Goal: Information Seeking & Learning: Learn about a topic

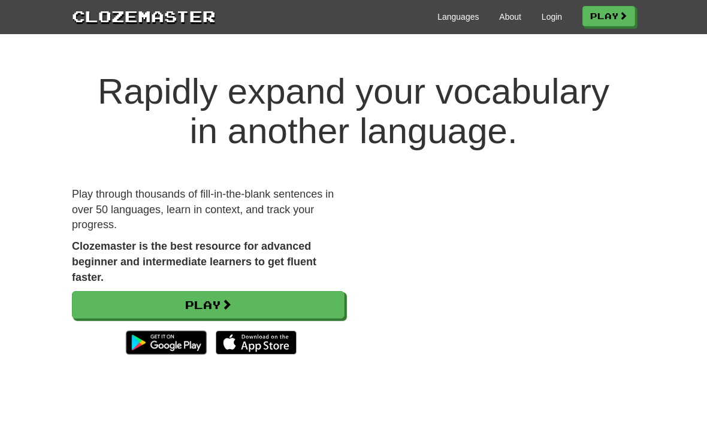
click at [547, 16] on link "Login" at bounding box center [552, 17] width 20 height 12
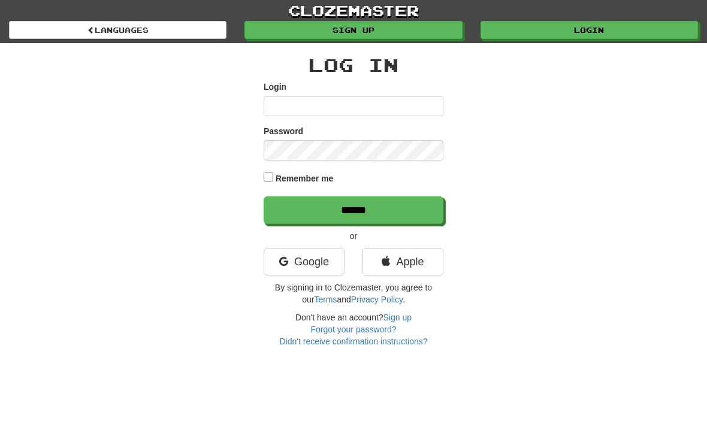
click at [279, 100] on input "Login" at bounding box center [354, 106] width 180 height 20
type input "*"
type input "*****"
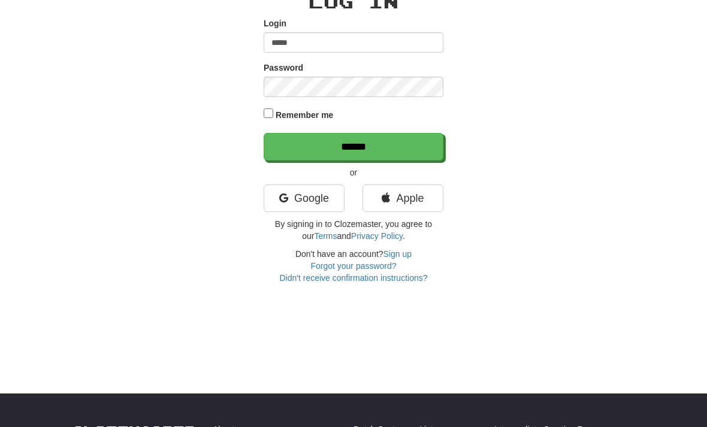
scroll to position [64, 0]
click at [346, 140] on input "******" at bounding box center [354, 147] width 180 height 28
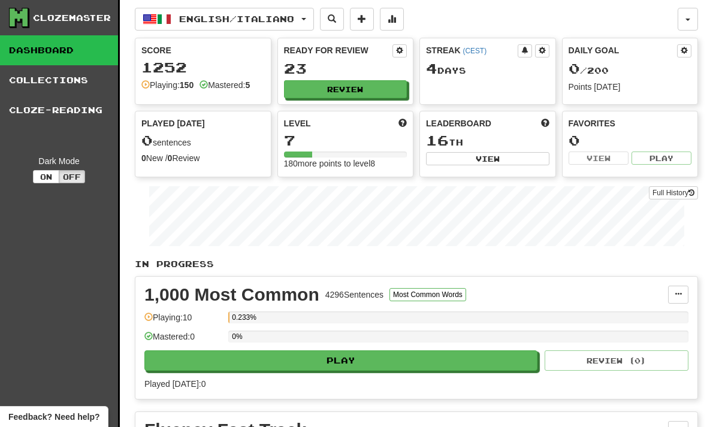
click at [52, 107] on link "Cloze-Reading" at bounding box center [59, 110] width 118 height 30
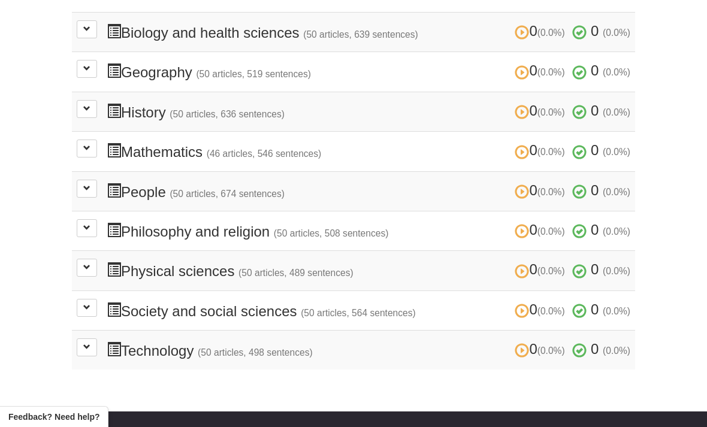
scroll to position [400, 0]
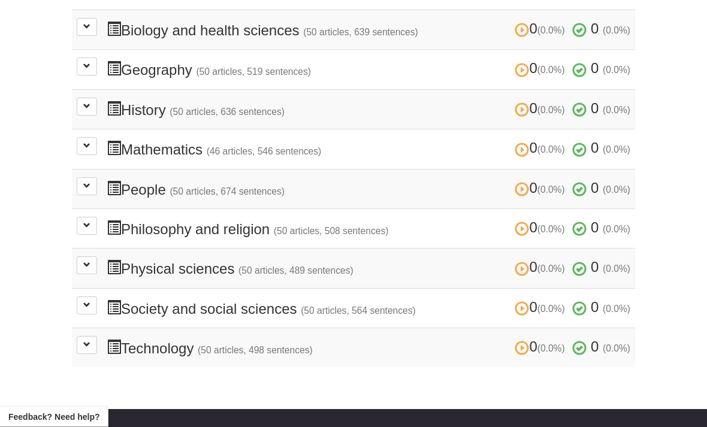
click at [252, 221] on h3 "0 (0.0%) 0 (0.0%) Philosophy and religion (50 articles, 508 sentences) 0 (0.0%)…" at bounding box center [369, 229] width 524 height 17
click at [83, 222] on span at bounding box center [86, 225] width 7 height 7
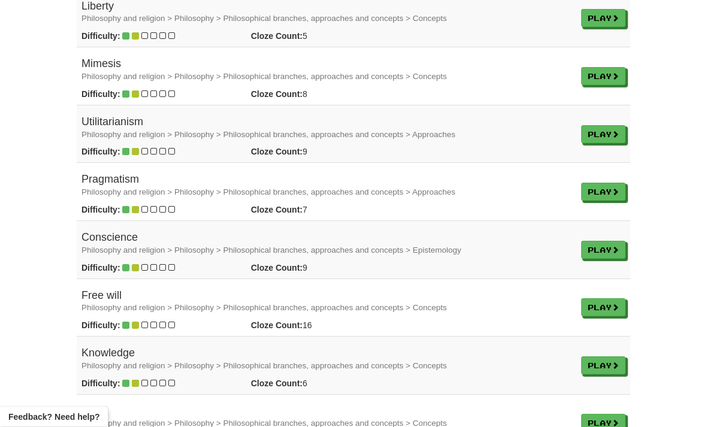
scroll to position [2044, 0]
click at [601, 298] on link "Play" at bounding box center [603, 307] width 44 height 18
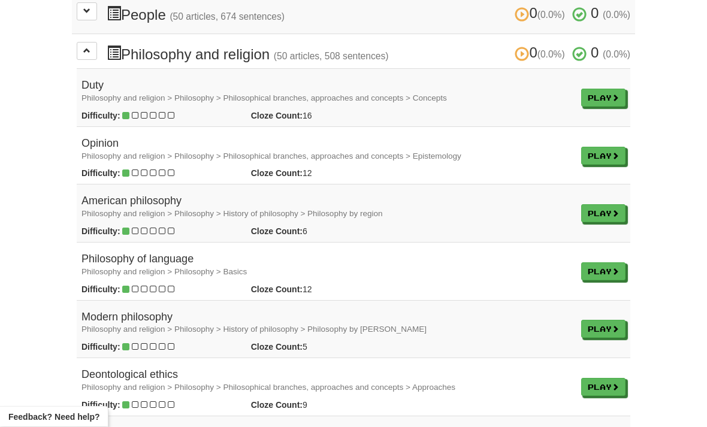
scroll to position [576, 0]
click at [604, 89] on link "Play" at bounding box center [603, 98] width 44 height 18
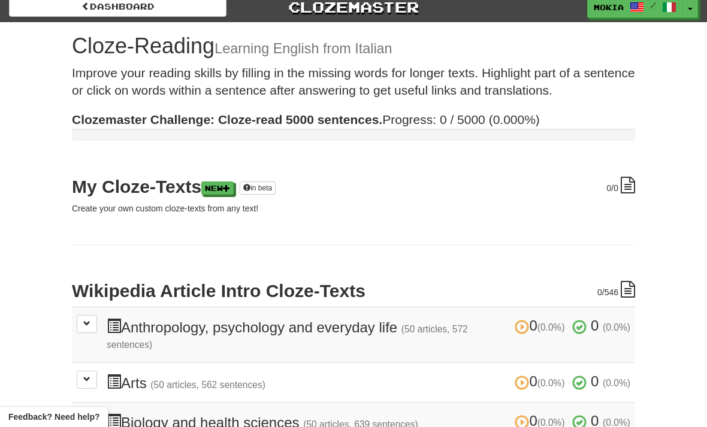
scroll to position [0, 0]
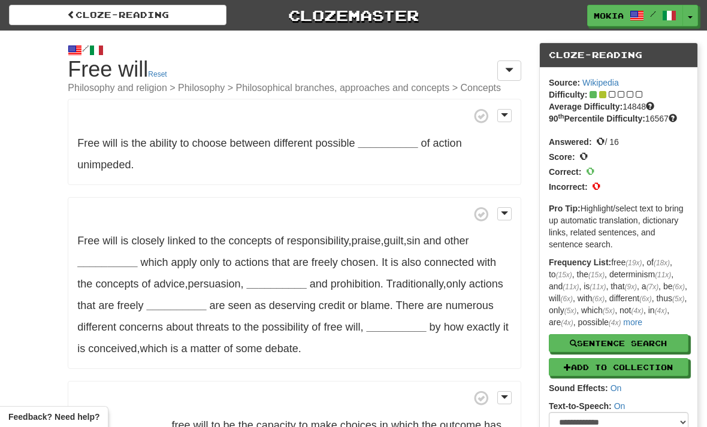
click at [506, 116] on span at bounding box center [504, 115] width 7 height 8
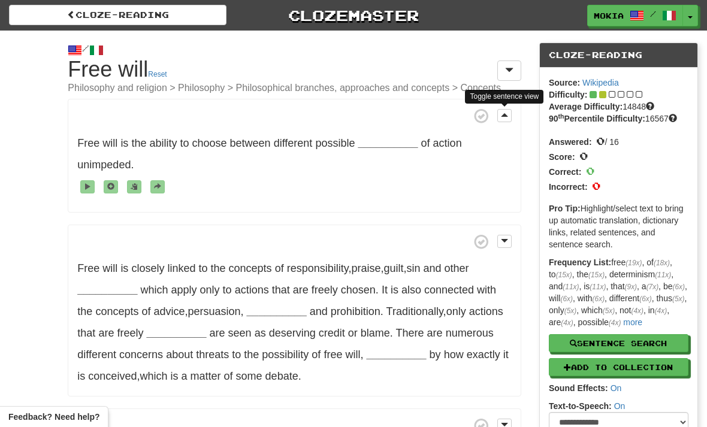
click at [508, 114] on span at bounding box center [504, 115] width 7 height 8
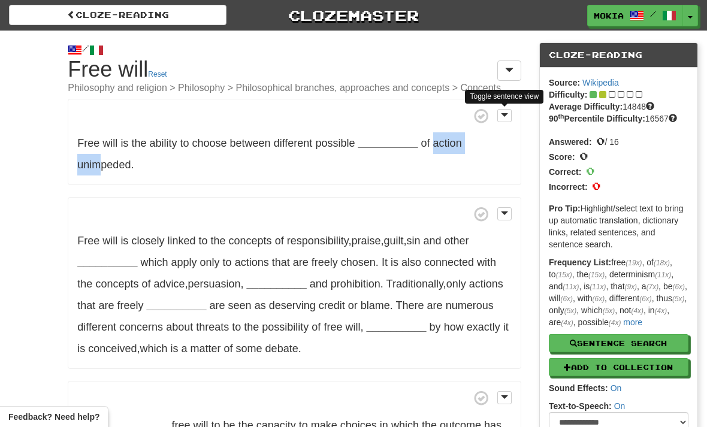
click at [164, 166] on p "Free will is the ability to choose between different possible __________ of act…" at bounding box center [295, 142] width 454 height 86
click at [167, 162] on p "Free will is the ability to choose between different possible __________ of act…" at bounding box center [295, 142] width 454 height 86
click at [487, 156] on p "Free will is the ability to choose between different possible __________ of act…" at bounding box center [295, 142] width 454 height 86
click at [622, 340] on button "Sentence Search" at bounding box center [619, 343] width 140 height 18
select select "****"
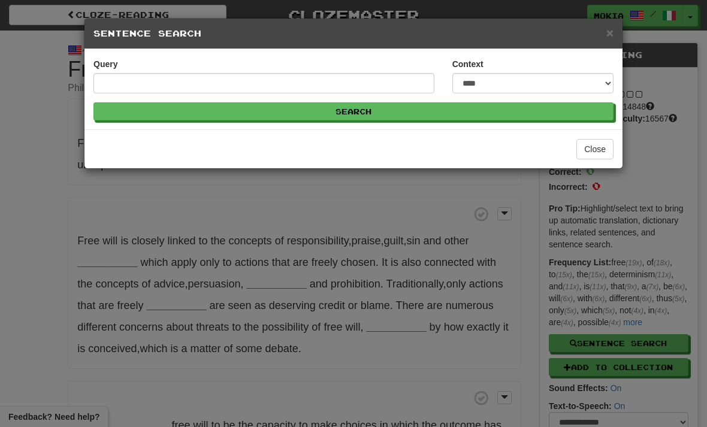
click at [607, 35] on span "×" at bounding box center [609, 33] width 7 height 14
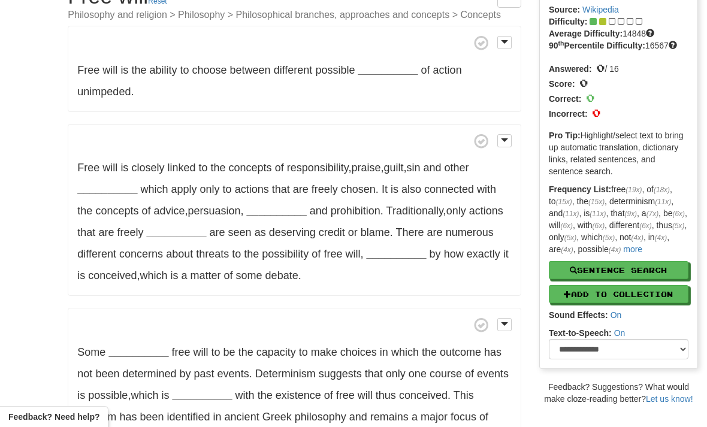
scroll to position [77, 0]
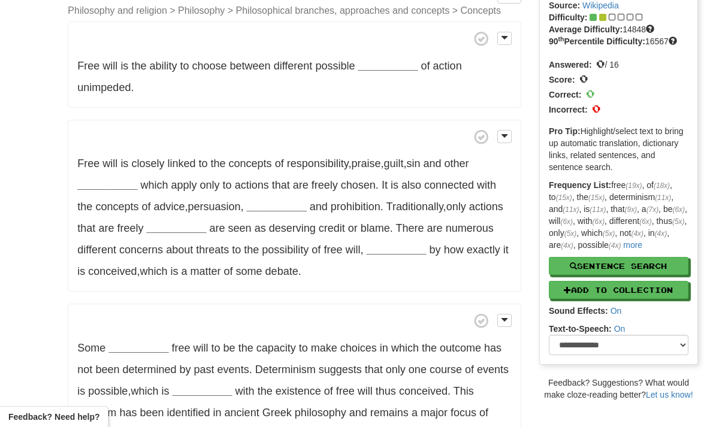
click at [66, 423] on span "Feedback? Need help?" at bounding box center [53, 417] width 91 height 12
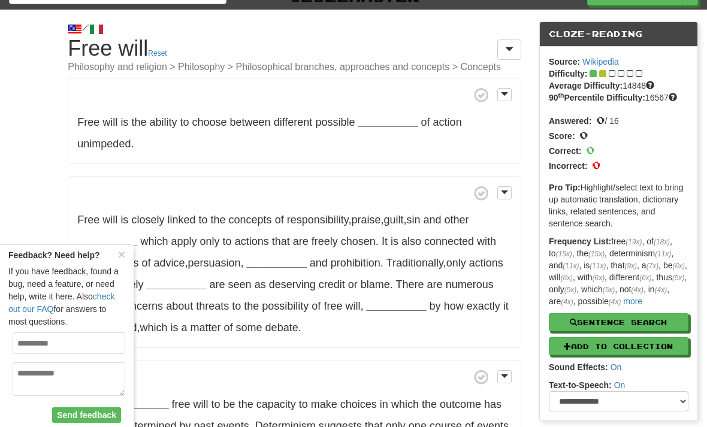
scroll to position [0, 0]
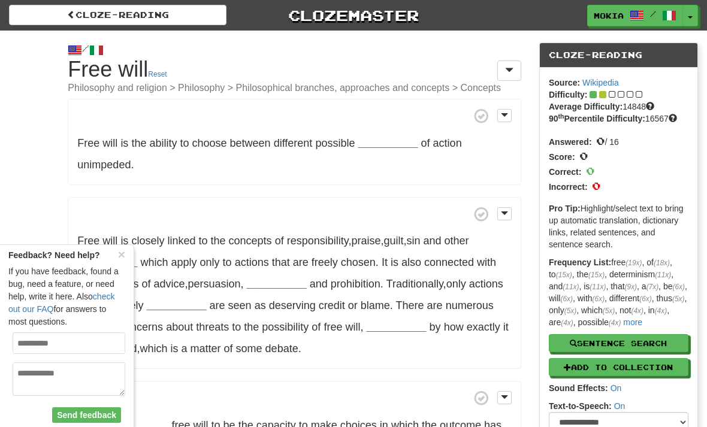
click at [513, 68] on span at bounding box center [509, 70] width 8 height 10
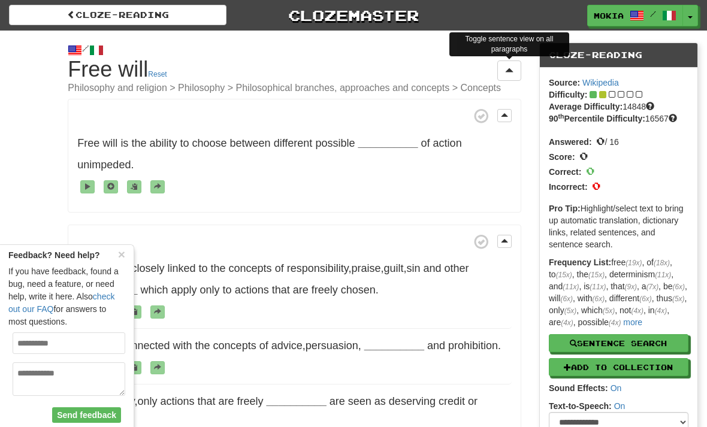
click at [294, 249] on p "Free will is closely linked to the concepts of responsibility , praise , guilt …" at bounding box center [295, 387] width 454 height 324
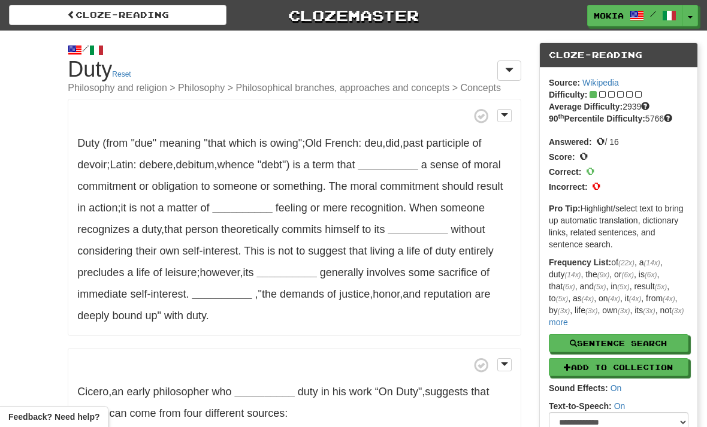
click at [505, 114] on span at bounding box center [504, 115] width 7 height 8
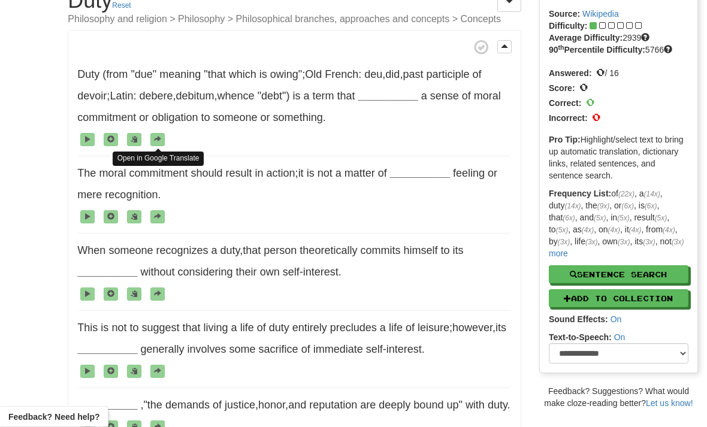
scroll to position [69, 0]
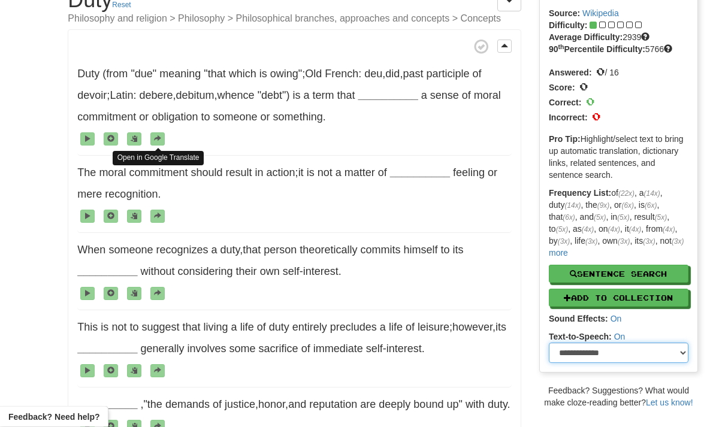
click at [680, 343] on select "**********" at bounding box center [619, 353] width 140 height 20
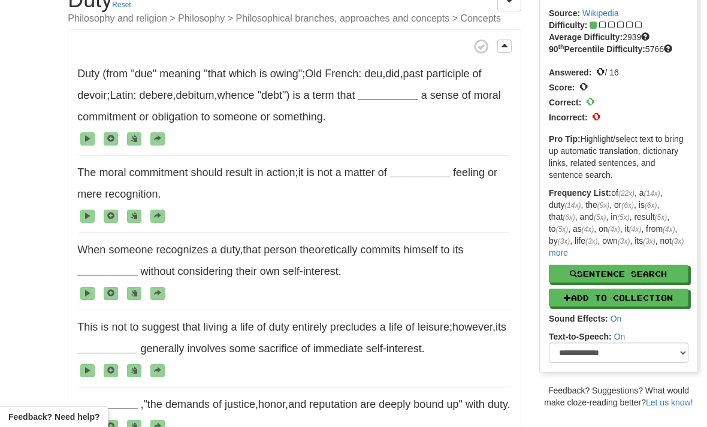
click at [419, 206] on span at bounding box center [294, 216] width 434 height 22
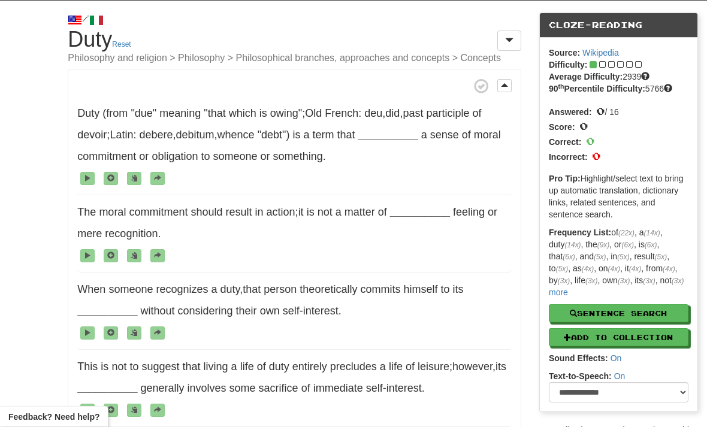
scroll to position [0, 0]
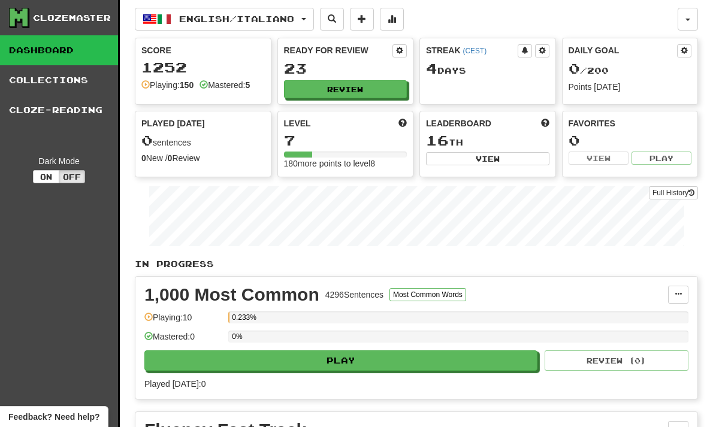
click at [26, 78] on link "Collections" at bounding box center [59, 80] width 118 height 30
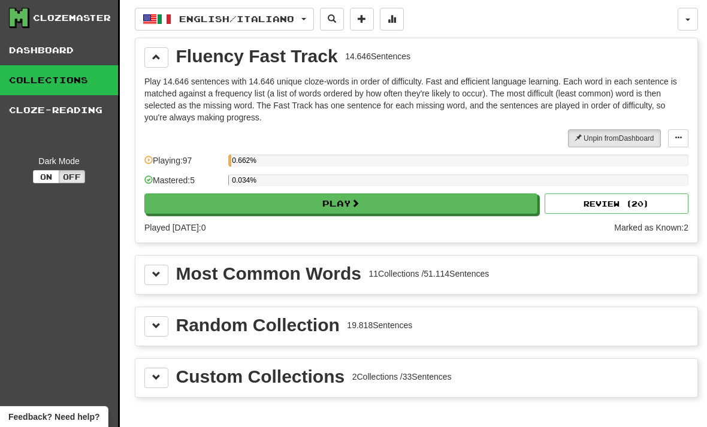
click at [44, 48] on link "Dashboard" at bounding box center [59, 50] width 118 height 30
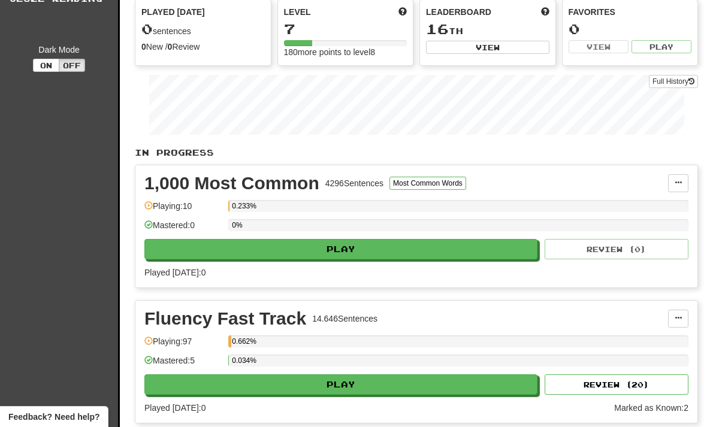
scroll to position [108, 0]
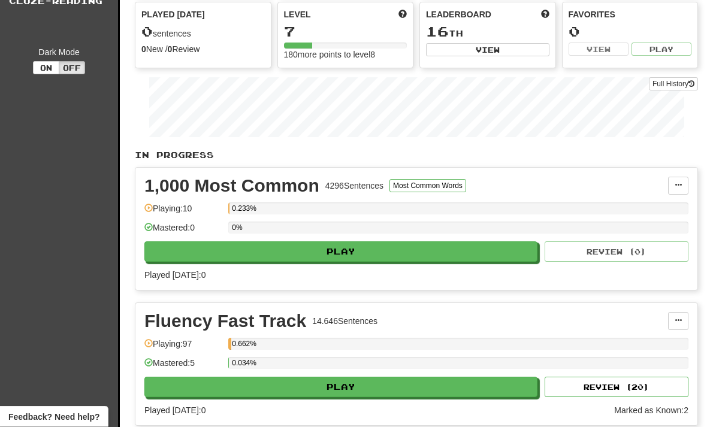
click at [209, 185] on div "1,000 Most Common" at bounding box center [231, 186] width 175 height 18
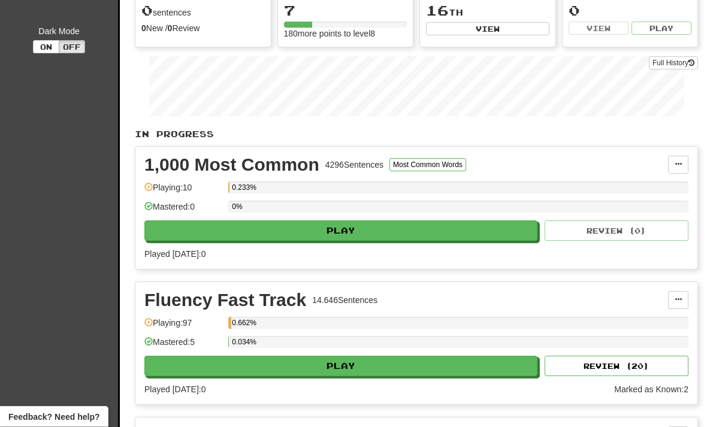
scroll to position [130, 0]
click at [338, 366] on button "Play" at bounding box center [340, 366] width 393 height 20
select select "**"
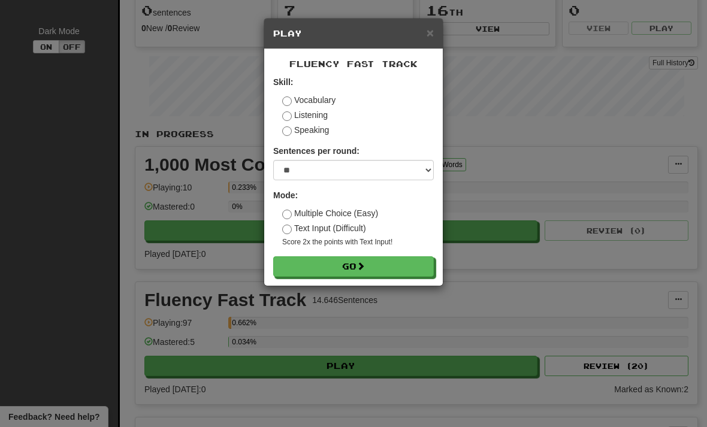
click at [290, 95] on label "Vocabulary" at bounding box center [308, 100] width 53 height 12
click at [358, 259] on button "Go" at bounding box center [353, 266] width 161 height 20
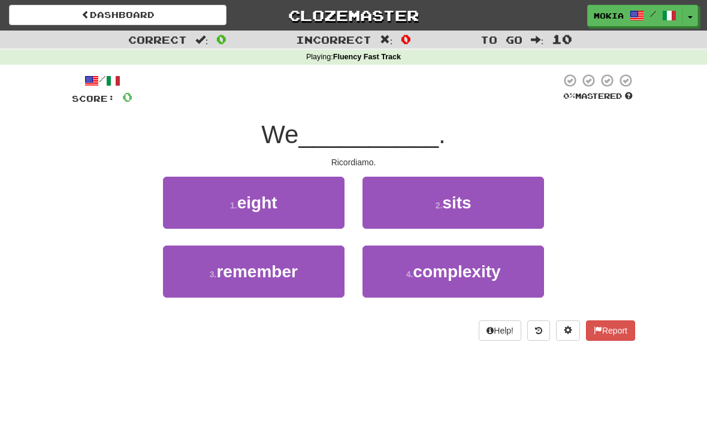
click at [270, 267] on span "remember" at bounding box center [256, 271] width 81 height 19
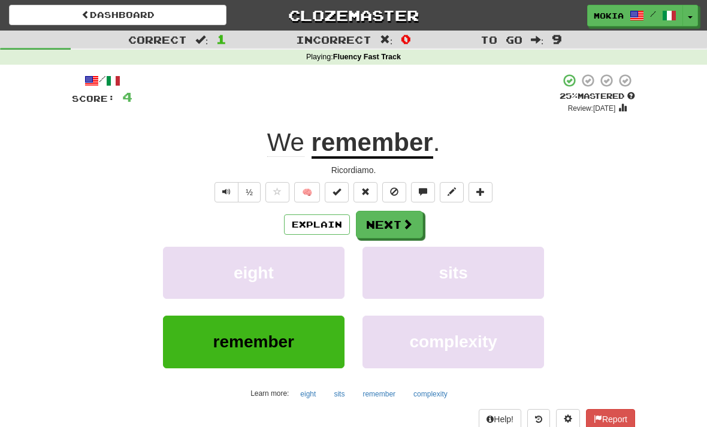
click at [336, 188] on span at bounding box center [337, 192] width 8 height 8
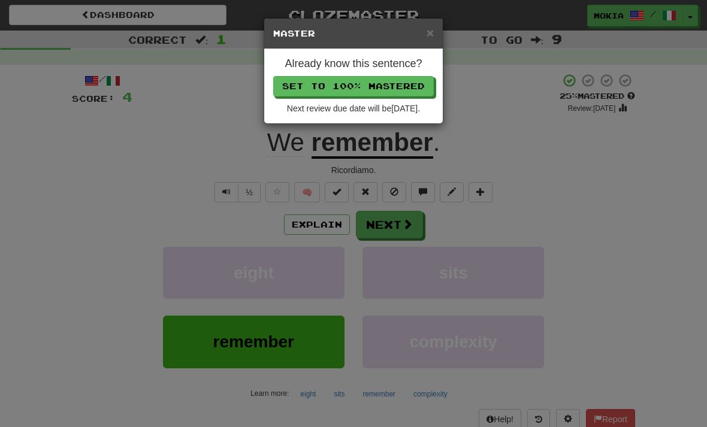
click at [359, 84] on button "Set to 100% Mastered" at bounding box center [353, 86] width 161 height 20
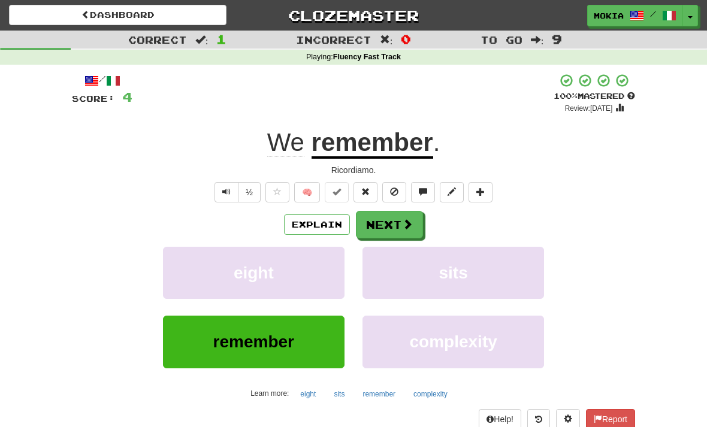
click at [395, 217] on button "Next" at bounding box center [389, 225] width 67 height 28
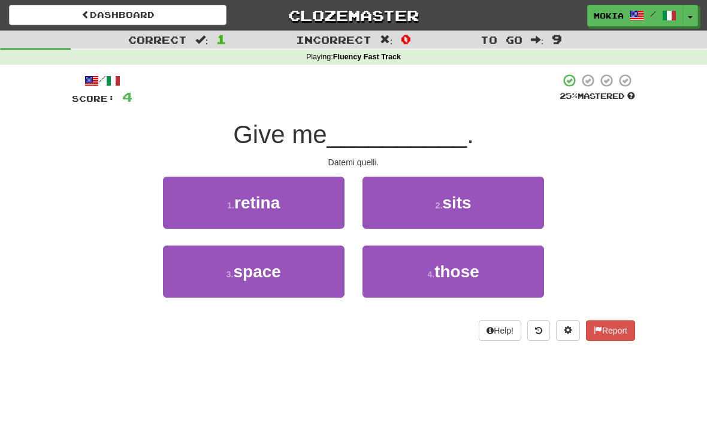
click at [455, 270] on span "those" at bounding box center [456, 271] width 45 height 19
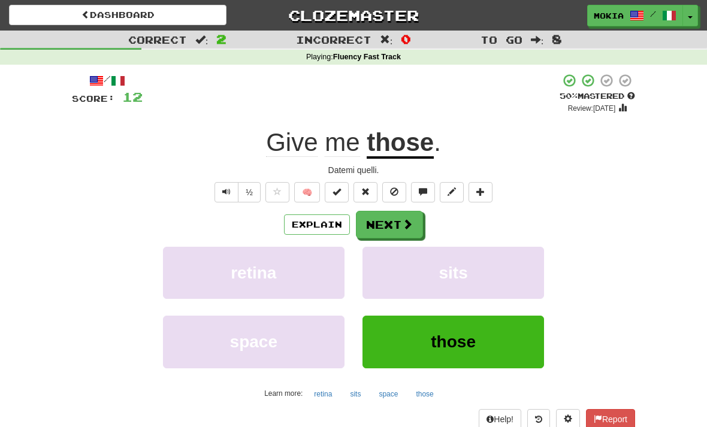
click at [395, 218] on button "Next" at bounding box center [389, 225] width 67 height 28
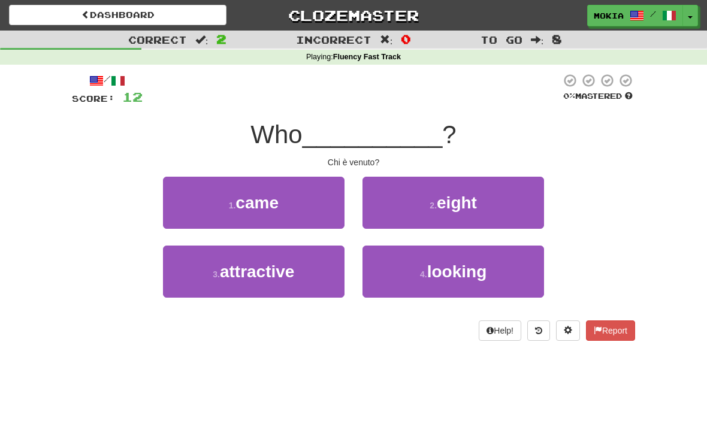
click at [276, 195] on span "came" at bounding box center [256, 203] width 43 height 19
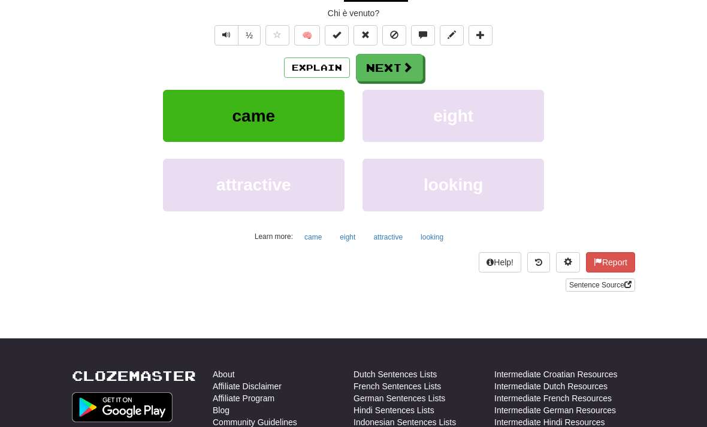
scroll to position [157, 0]
click at [569, 258] on span at bounding box center [568, 262] width 8 height 8
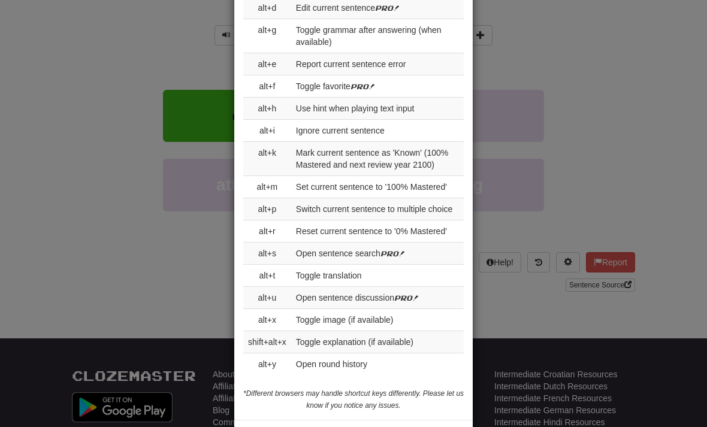
scroll to position [1301, 0]
click at [611, 180] on div "× Game Settings Translations: Visible Show After Answering Hidden Sentence Text…" at bounding box center [353, 213] width 707 height 427
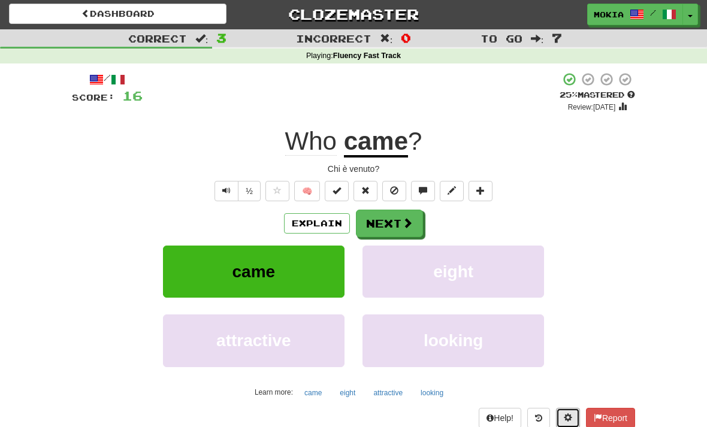
scroll to position [0, 0]
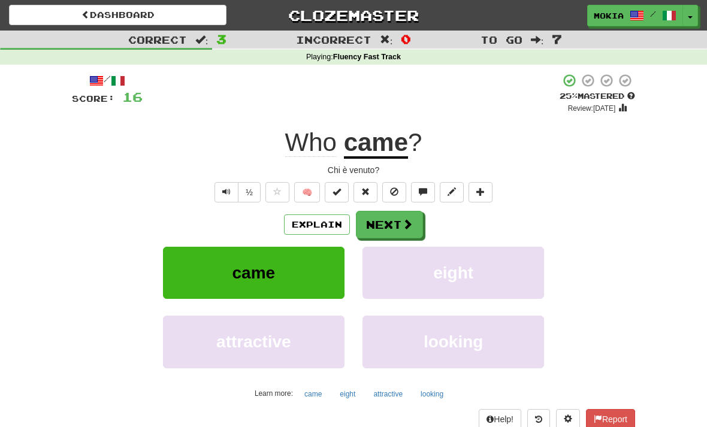
click at [395, 222] on button "Next" at bounding box center [389, 225] width 67 height 28
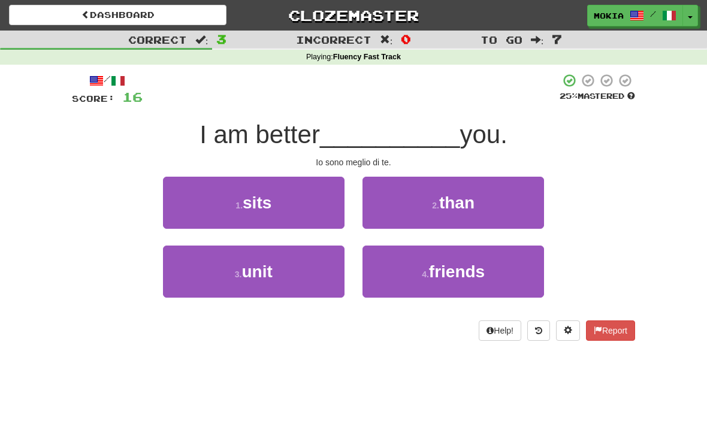
click at [466, 195] on span "than" at bounding box center [456, 203] width 35 height 19
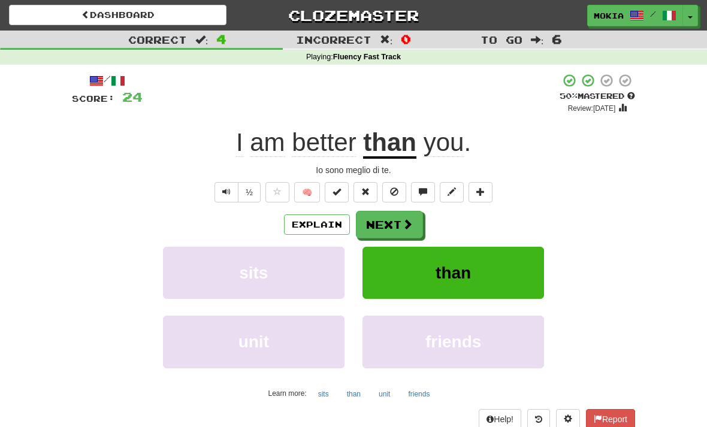
click at [398, 219] on button "Next" at bounding box center [389, 225] width 67 height 28
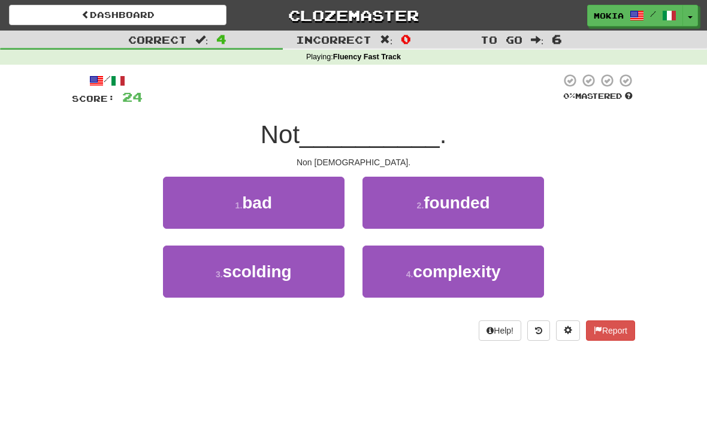
click at [262, 197] on span "bad" at bounding box center [257, 203] width 30 height 19
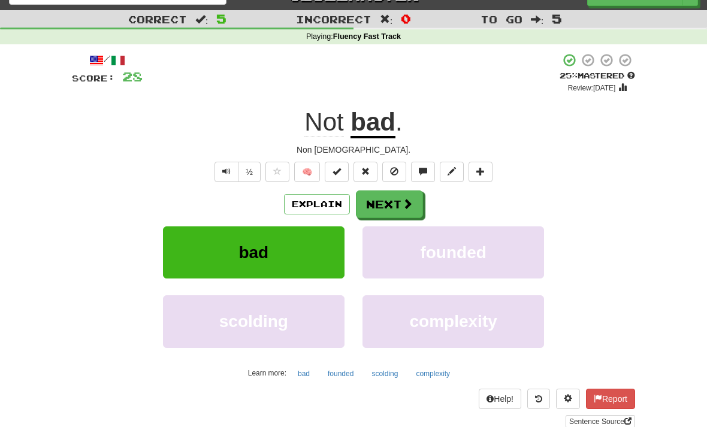
scroll to position [20, 0]
click at [567, 394] on span at bounding box center [568, 398] width 8 height 8
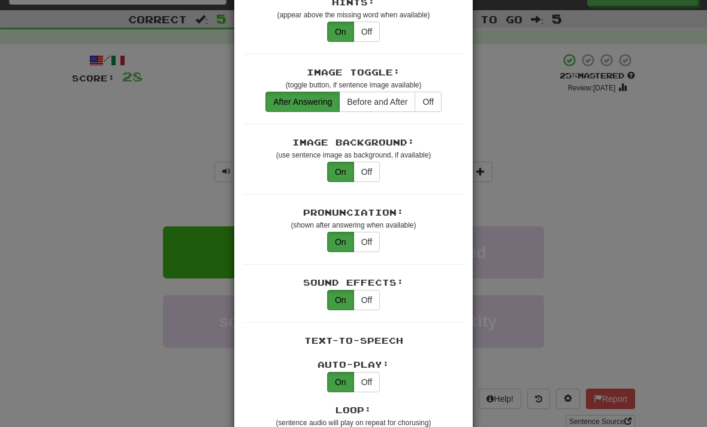
scroll to position [203, 0]
click at [366, 289] on button "Off" at bounding box center [367, 299] width 26 height 20
click at [617, 284] on div "× Game Settings Translations: Visible Show After Answering Hidden Sentence Text…" at bounding box center [353, 213] width 707 height 427
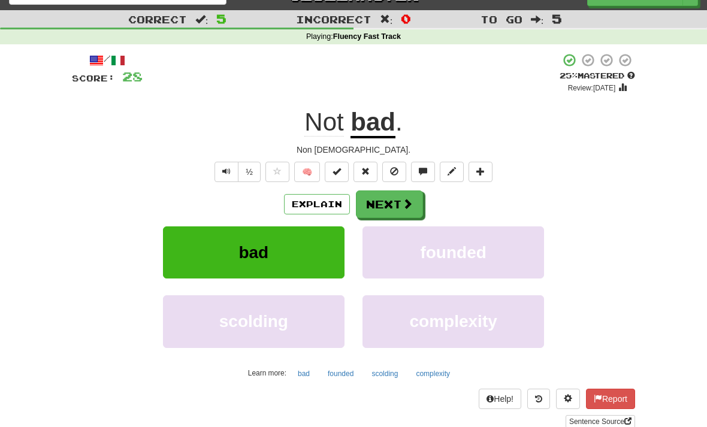
click at [389, 196] on button "Next" at bounding box center [389, 205] width 67 height 28
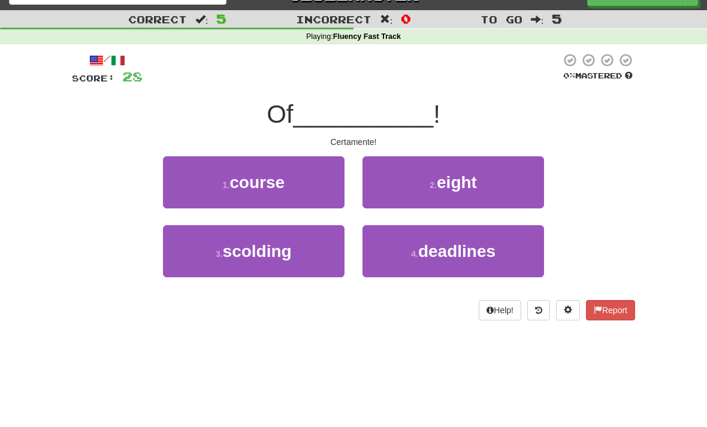
click at [283, 175] on span "course" at bounding box center [256, 182] width 55 height 19
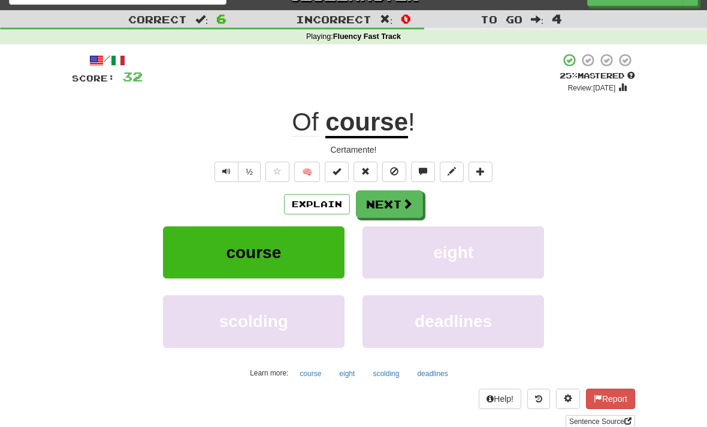
click at [336, 167] on span at bounding box center [337, 171] width 8 height 8
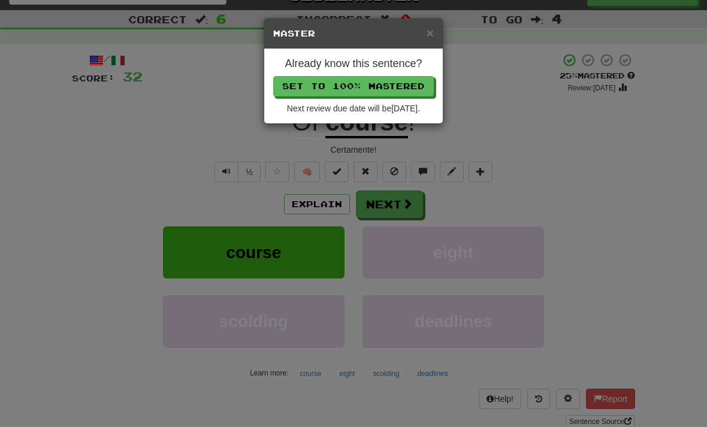
click at [397, 200] on div "× Master Already know this sentence? Set to 100% Mastered Next review due date …" at bounding box center [353, 213] width 707 height 427
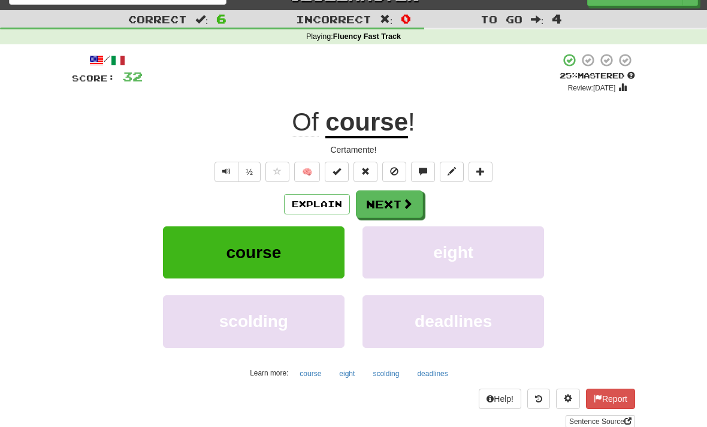
click at [397, 192] on button "Next" at bounding box center [389, 205] width 67 height 28
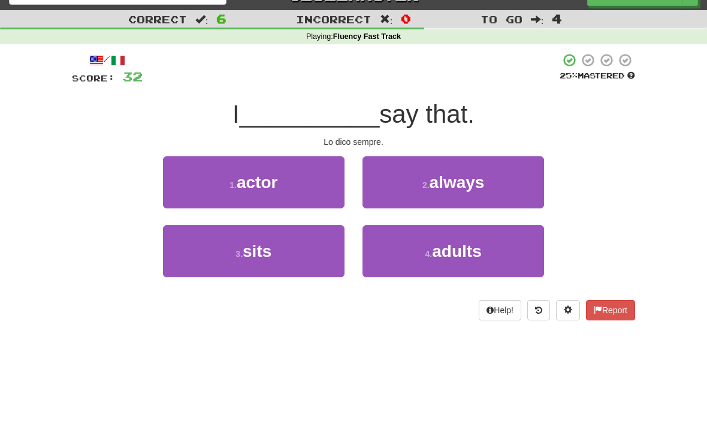
click at [458, 175] on span "always" at bounding box center [457, 182] width 55 height 19
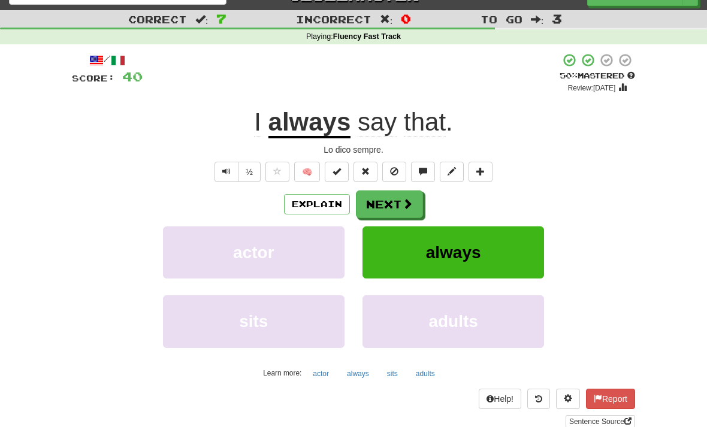
click at [390, 197] on button "Next" at bounding box center [389, 205] width 67 height 28
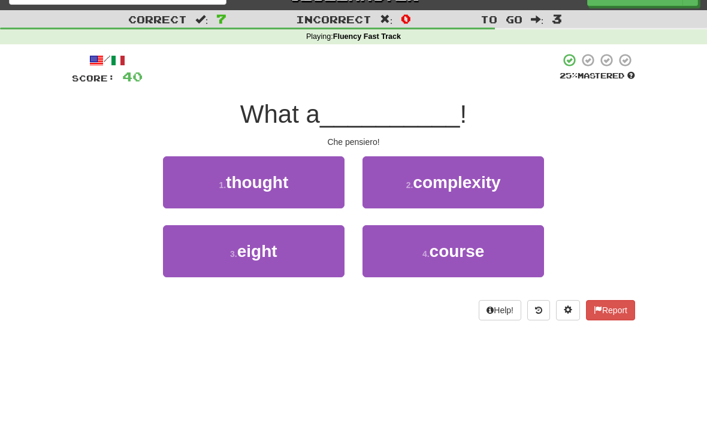
click at [262, 175] on span "thought" at bounding box center [257, 182] width 62 height 19
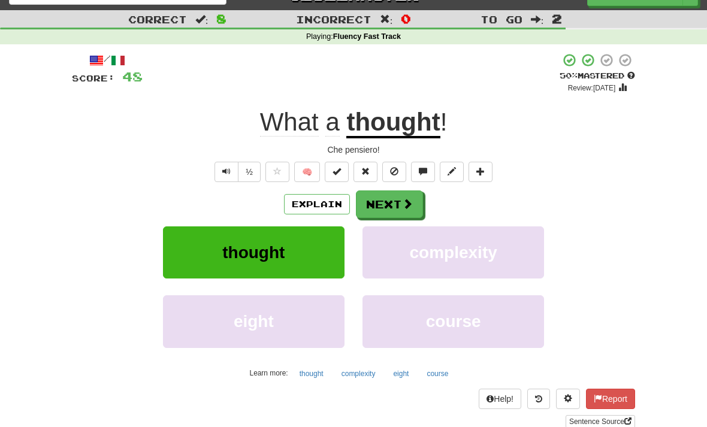
click at [391, 194] on button "Next" at bounding box center [389, 205] width 67 height 28
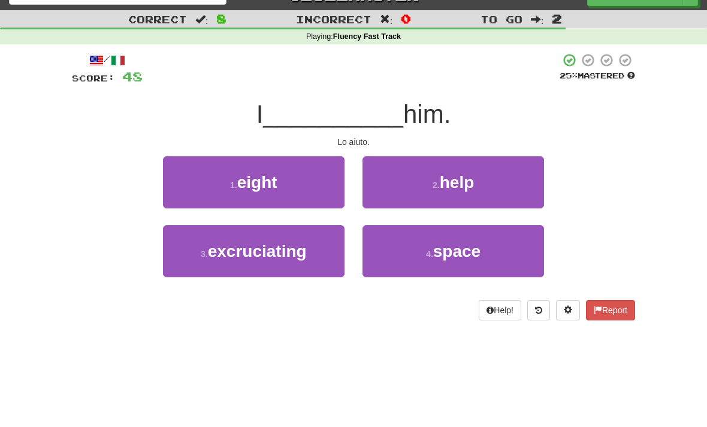
click at [463, 177] on span "help" at bounding box center [457, 182] width 35 height 19
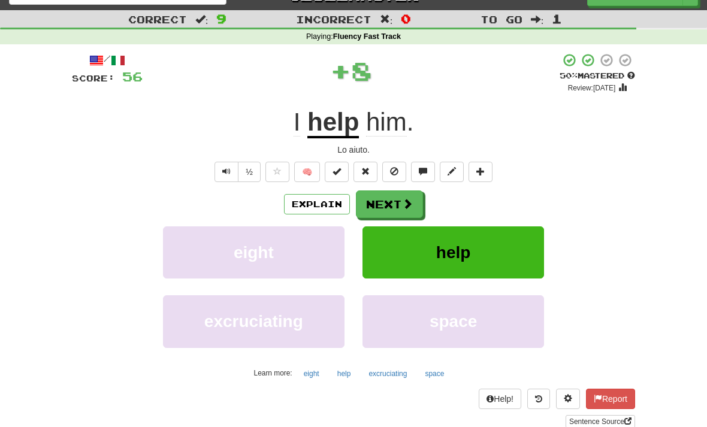
click at [337, 164] on button at bounding box center [337, 172] width 24 height 20
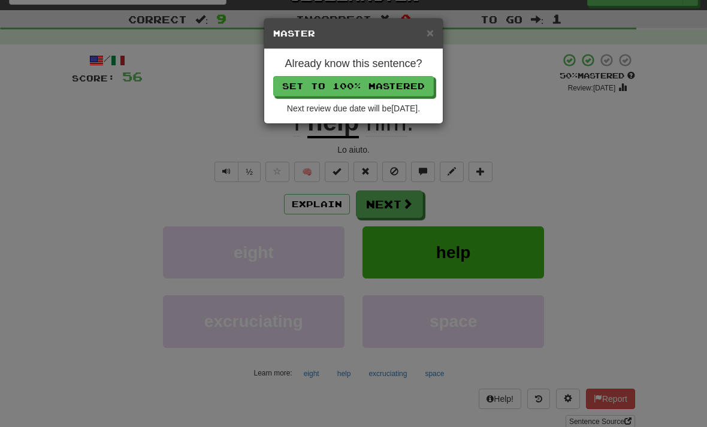
click at [391, 193] on div "× Master Already know this sentence? Set to 100% Mastered Next review due date …" at bounding box center [353, 213] width 707 height 427
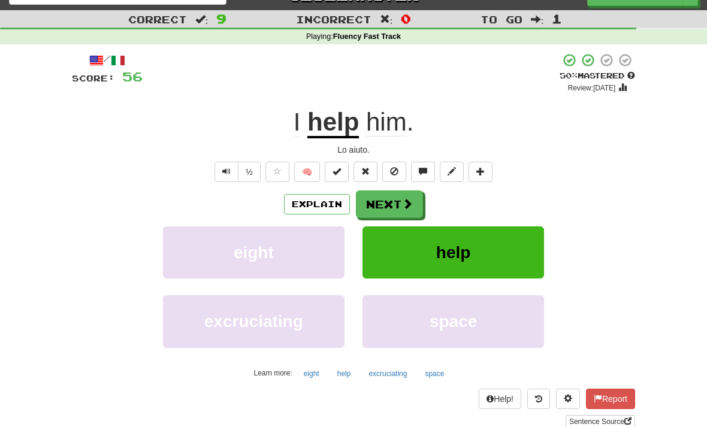
click at [394, 196] on button "Next" at bounding box center [389, 205] width 67 height 28
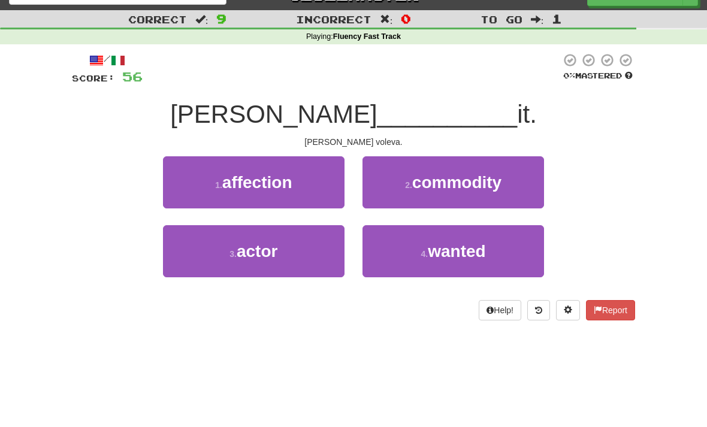
click at [459, 245] on span "wanted" at bounding box center [457, 251] width 58 height 19
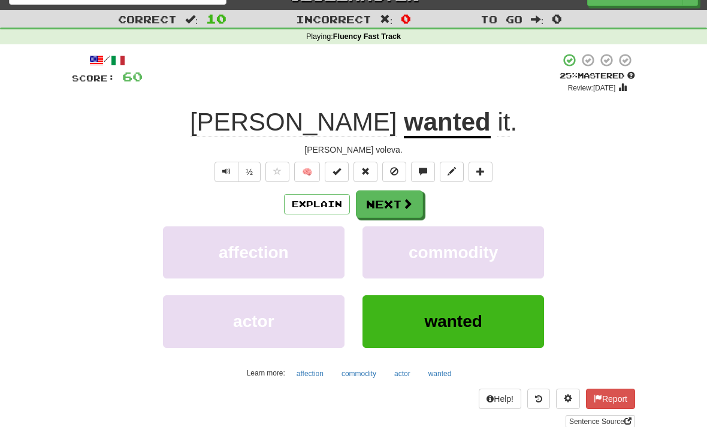
click at [399, 196] on button "Next" at bounding box center [389, 205] width 67 height 28
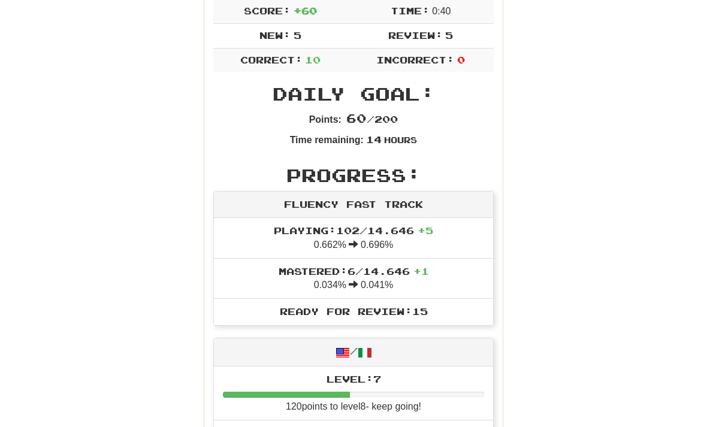
scroll to position [228, 0]
